Goal: Transaction & Acquisition: Purchase product/service

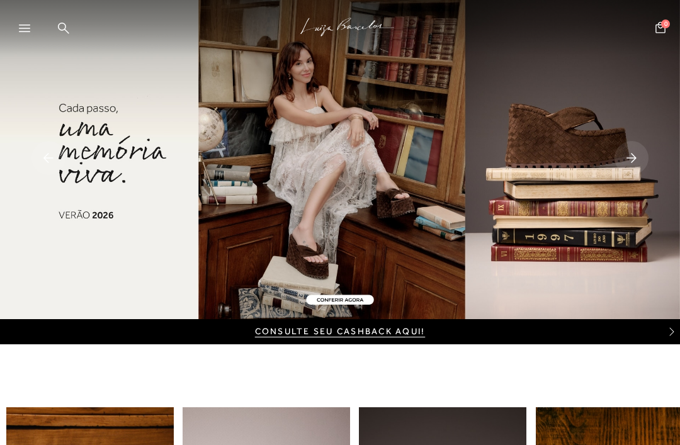
click at [16, 33] on div at bounding box center [21, 28] width 42 height 25
click at [28, 33] on div at bounding box center [30, 32] width 23 height 19
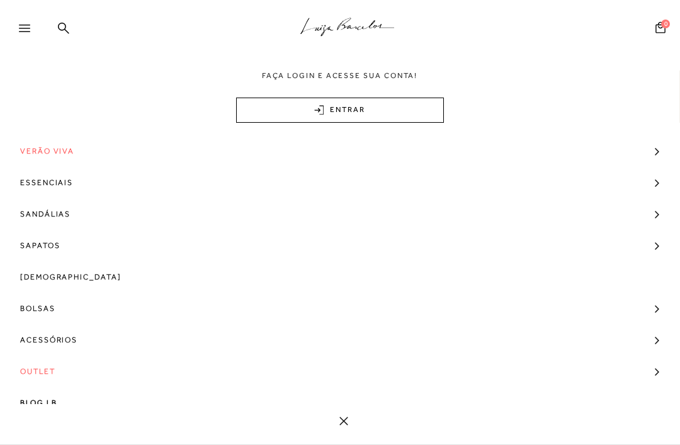
click at [16, 299] on link "Bolsas" at bounding box center [340, 308] width 680 height 31
click at [26, 376] on link "Ocasião" at bounding box center [336, 386] width 672 height 25
click at [46, 387] on link "Ocasião" at bounding box center [336, 386] width 672 height 25
click at [35, 379] on span "Ocasião" at bounding box center [46, 381] width 41 height 9
click at [29, 380] on span "Ocasião" at bounding box center [46, 381] width 41 height 9
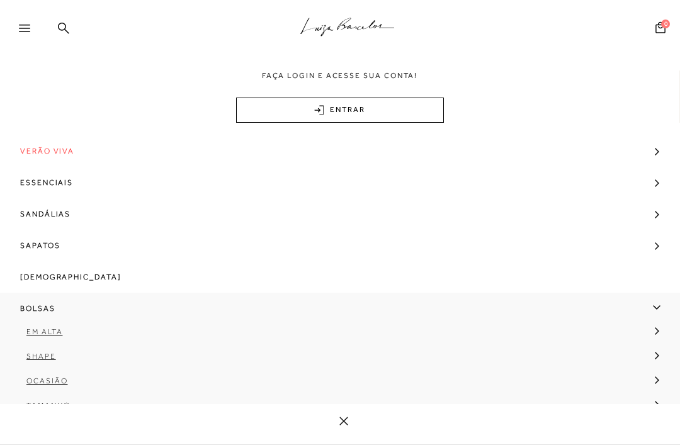
click at [33, 334] on span "Em Alta" at bounding box center [44, 332] width 36 height 9
click at [35, 341] on link "Em Alta" at bounding box center [336, 336] width 672 height 25
click at [23, 336] on link "Em Alta" at bounding box center [336, 336] width 672 height 25
click at [28, 361] on link "Camurça" at bounding box center [335, 361] width 653 height 25
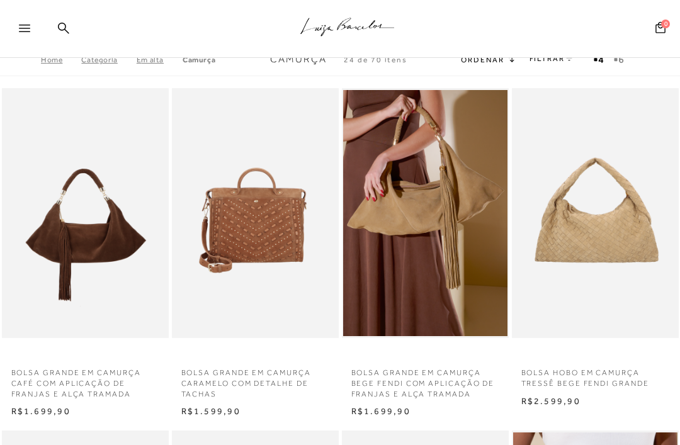
click at [91, 57] on div ".a{fill-rule:evenodd;stroke:#000!important;stroke-width:0!important;} Faça logi…" at bounding box center [340, 29] width 680 height 58
click at [88, 57] on div ".a{fill-rule:evenodd;stroke:#000!important;stroke-width:0!important;} Faça logi…" at bounding box center [340, 29] width 680 height 58
click at [21, 28] on icon at bounding box center [24, 29] width 11 height 8
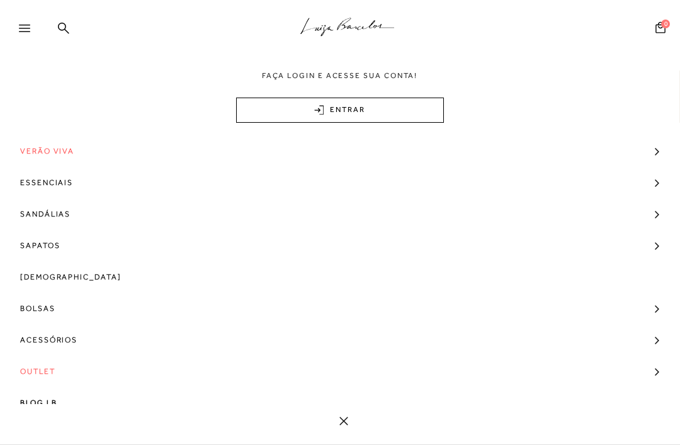
click at [33, 312] on span "Bolsas" at bounding box center [37, 308] width 35 height 31
click at [25, 357] on link "Shape" at bounding box center [336, 361] width 672 height 25
click at [65, 381] on span "Tiracolo" at bounding box center [58, 381] width 45 height 9
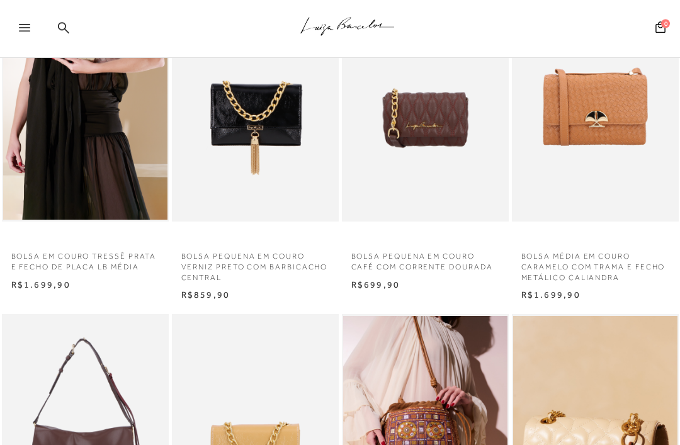
scroll to position [117, 0]
click at [435, 157] on img at bounding box center [426, 97] width 166 height 251
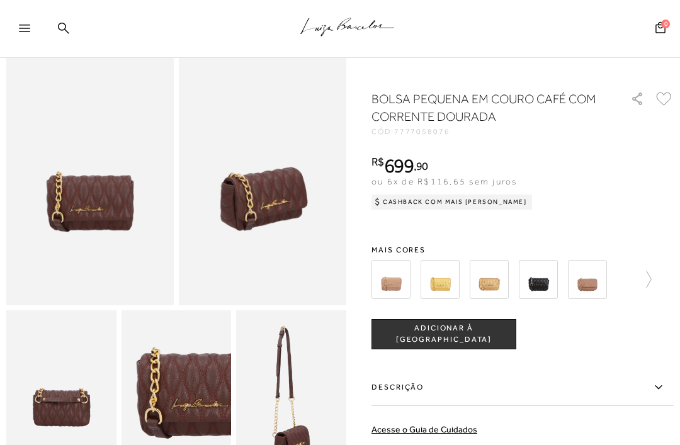
scroll to position [95, 0]
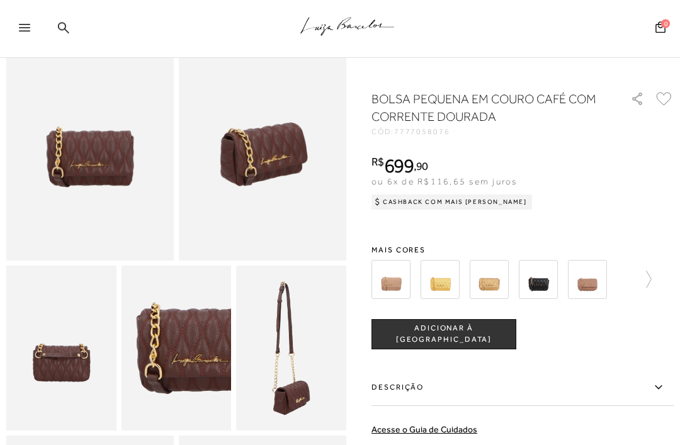
click at [532, 276] on img at bounding box center [538, 279] width 39 height 39
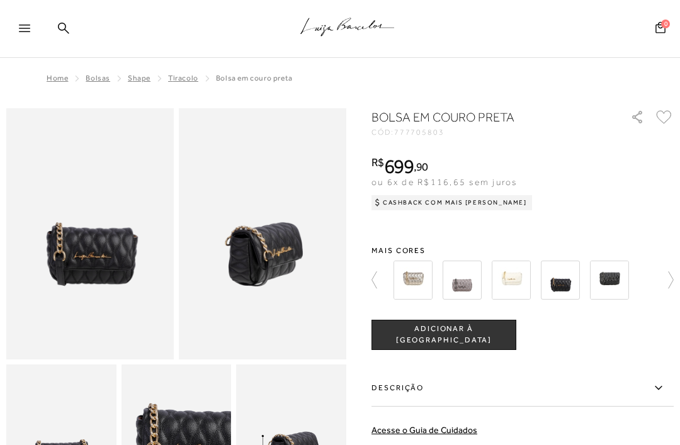
scroll to position [139, 0]
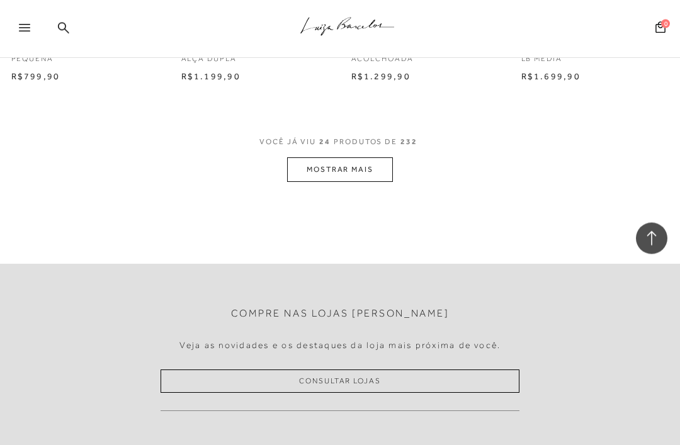
scroll to position [2050, 0]
click at [355, 169] on button "MOSTRAR MAIS" at bounding box center [340, 170] width 106 height 25
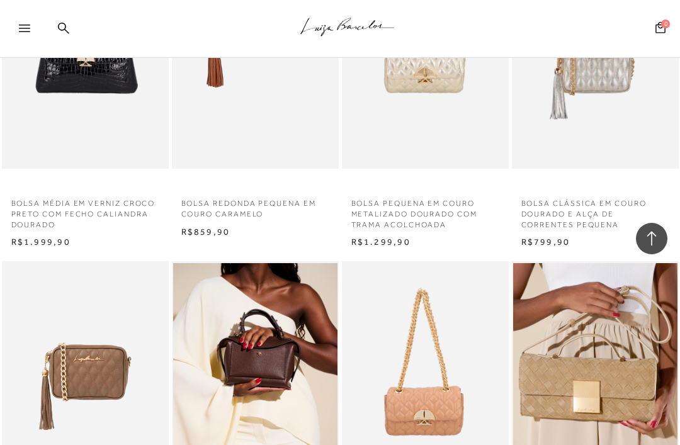
scroll to position [1525, 0]
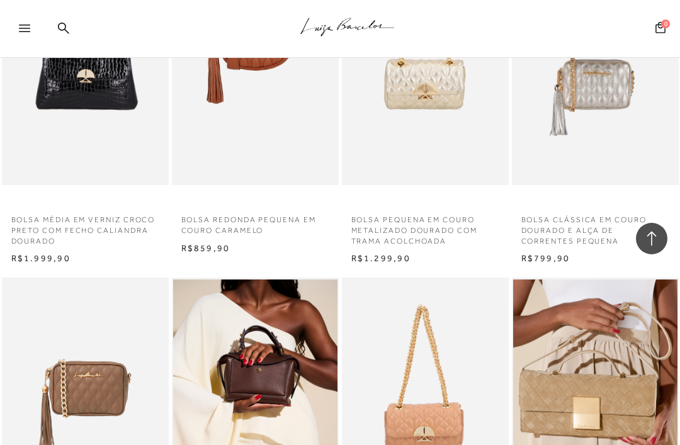
click at [25, 26] on icon at bounding box center [24, 29] width 11 height 8
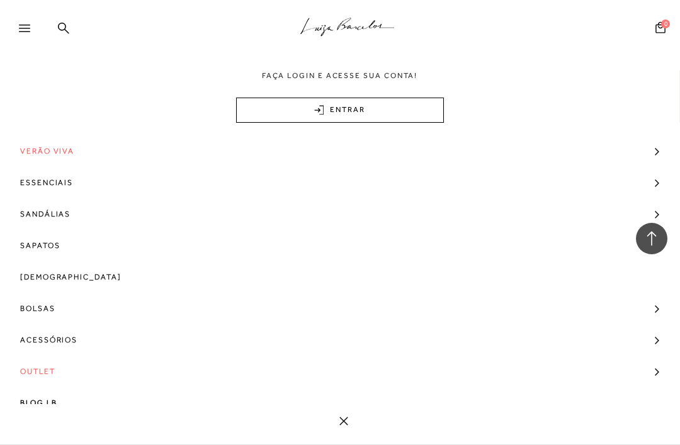
click at [26, 25] on icon at bounding box center [24, 29] width 11 height 8
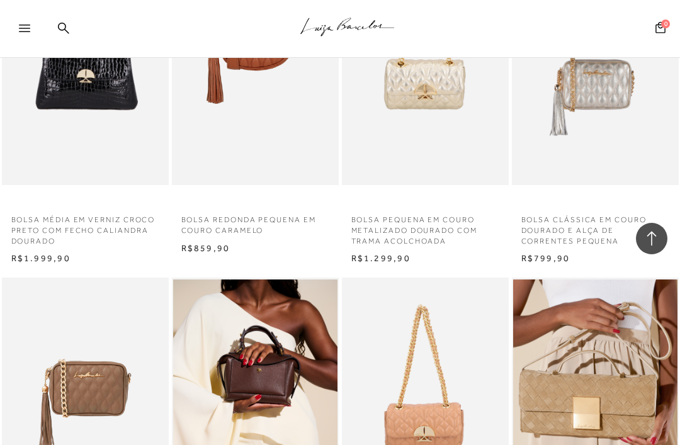
click at [21, 33] on div at bounding box center [30, 32] width 23 height 19
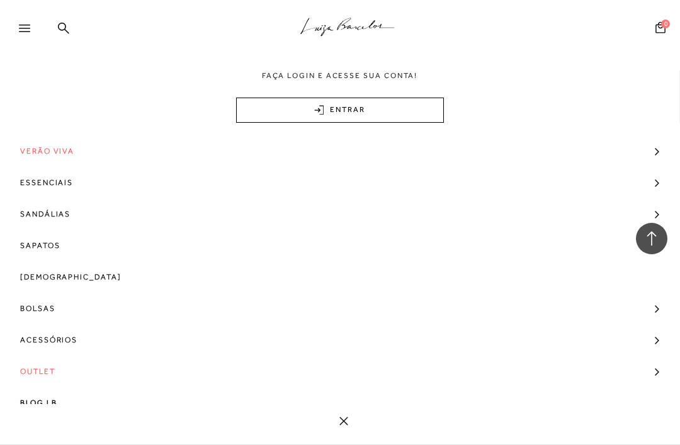
click at [33, 298] on span "Bolsas" at bounding box center [37, 308] width 35 height 31
click at [36, 312] on span "Bolsas" at bounding box center [37, 308] width 35 height 31
click at [26, 308] on span "Bolsas" at bounding box center [37, 308] width 35 height 31
click at [35, 386] on span "Ocasião" at bounding box center [46, 381] width 41 height 9
click at [40, 387] on link "Ocasião" at bounding box center [336, 386] width 672 height 25
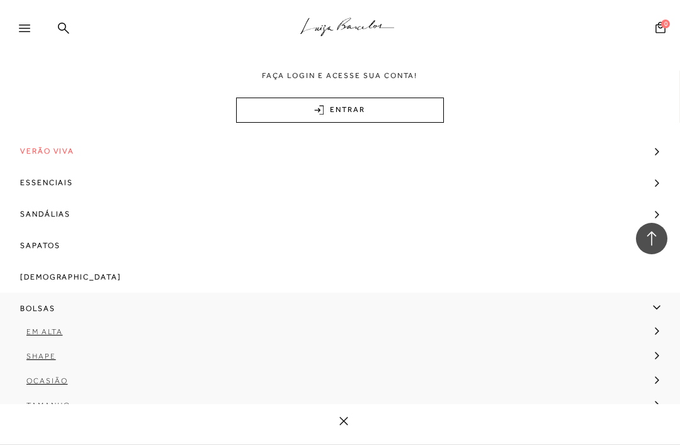
click at [43, 386] on span "Ocasião" at bounding box center [46, 381] width 41 height 9
click at [60, 378] on span "Ocasião" at bounding box center [46, 381] width 41 height 9
click at [59, 378] on span "Ocasião" at bounding box center [46, 381] width 41 height 9
click at [50, 389] on link "Ocasião" at bounding box center [336, 386] width 672 height 25
click at [58, 334] on span "Em Alta" at bounding box center [44, 332] width 36 height 9
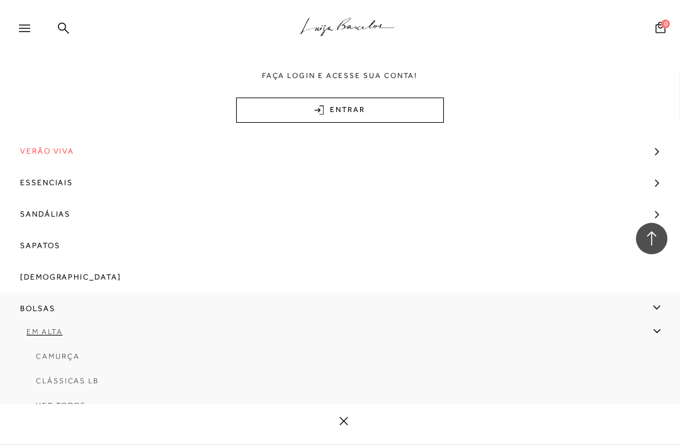
click at [51, 336] on link "Em Alta" at bounding box center [336, 336] width 672 height 25
click at [50, 360] on span "Shape" at bounding box center [41, 356] width 30 height 9
click at [65, 389] on link "Tiracolo" at bounding box center [335, 386] width 653 height 25
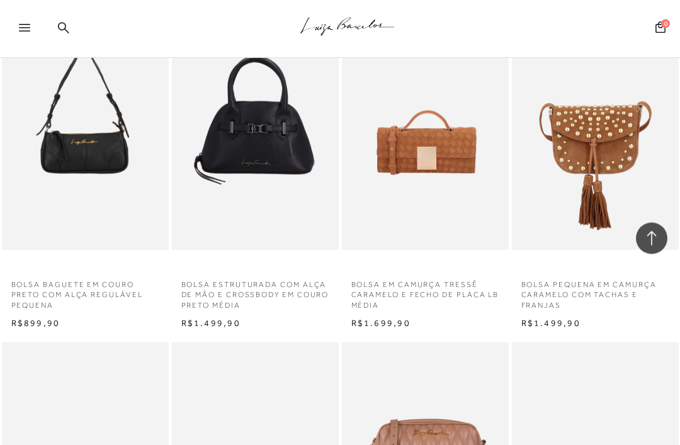
scroll to position [3529, 0]
click at [98, 184] on img at bounding box center [86, 124] width 166 height 251
click at [76, 206] on img at bounding box center [86, 124] width 166 height 251
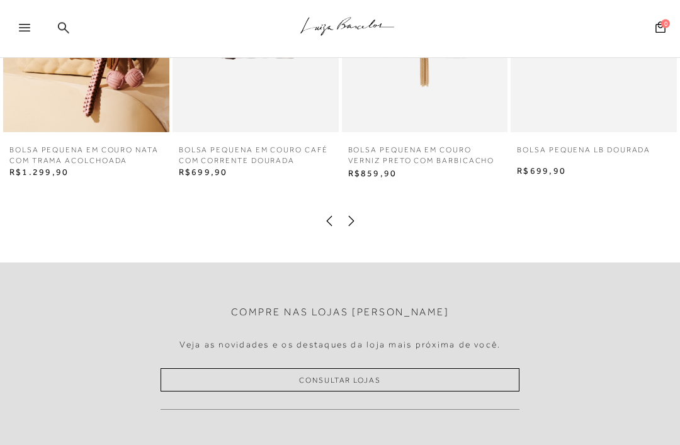
scroll to position [886, 0]
click at [351, 219] on icon at bounding box center [351, 221] width 13 height 13
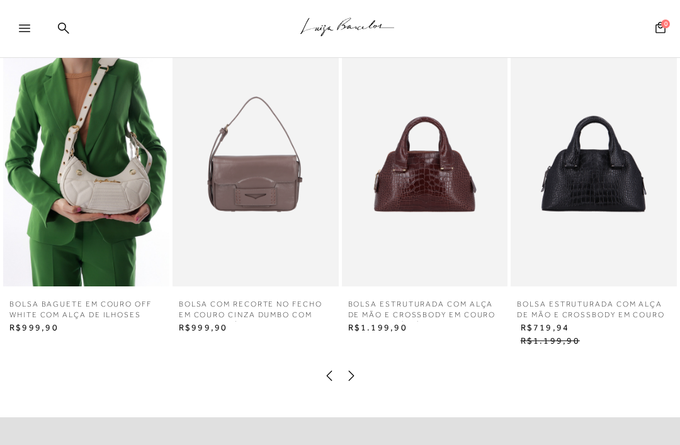
scroll to position [731, 0]
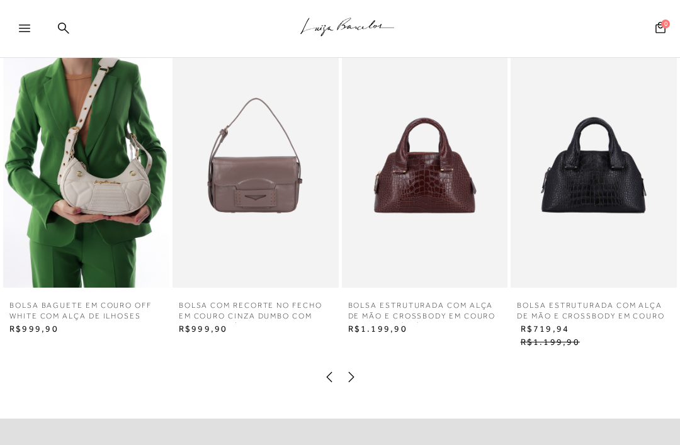
click at [60, 219] on img at bounding box center [86, 163] width 166 height 249
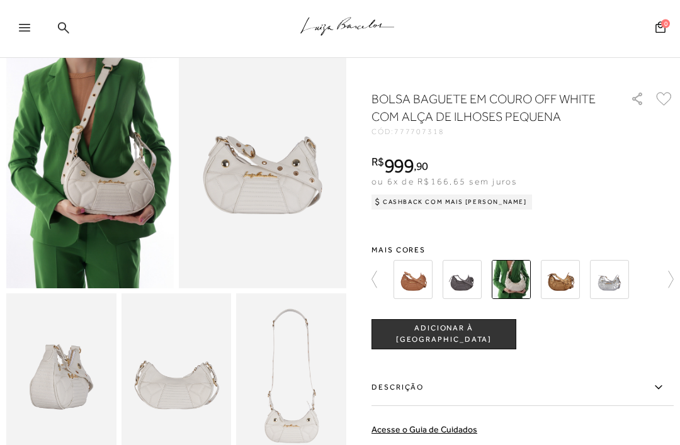
click at [463, 271] on img at bounding box center [462, 279] width 39 height 39
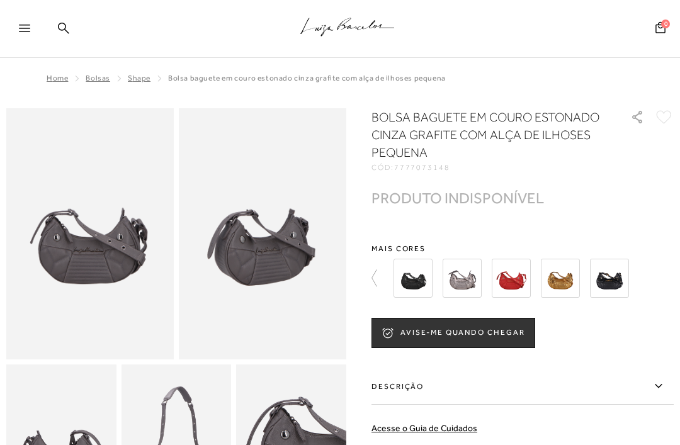
click at [609, 285] on img at bounding box center [609, 278] width 39 height 39
click at [601, 289] on img at bounding box center [609, 278] width 39 height 39
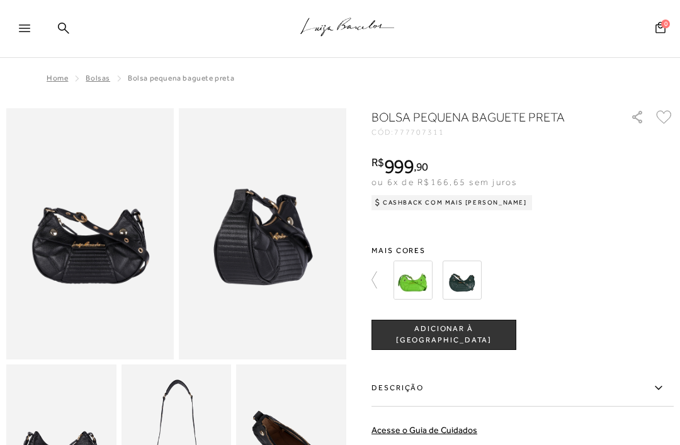
click at [28, 30] on icon at bounding box center [24, 29] width 11 height 8
